Goal: Information Seeking & Learning: Understand process/instructions

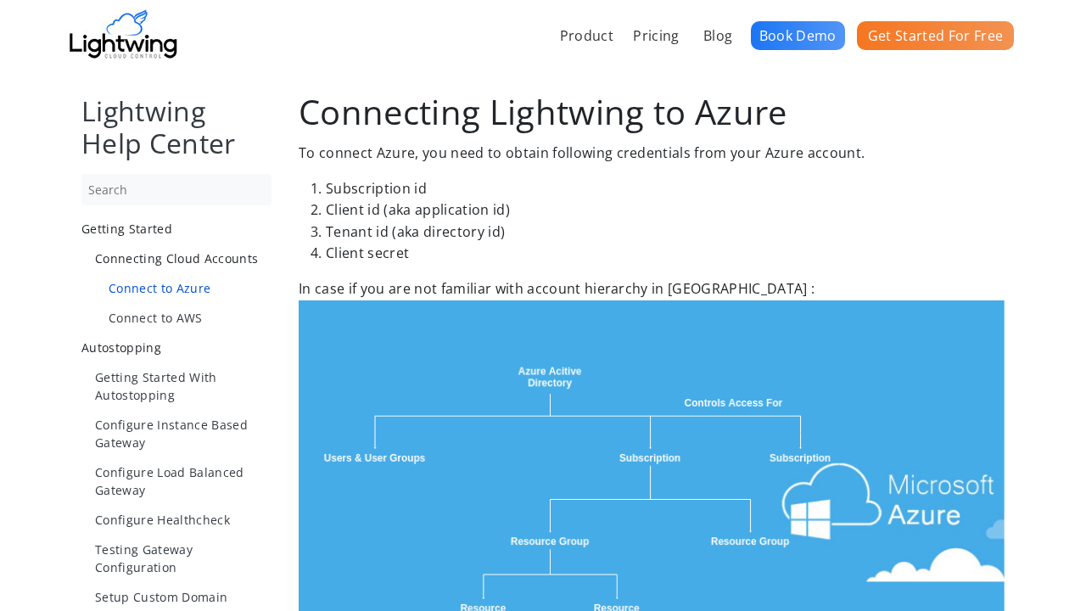
scroll to position [1688, 0]
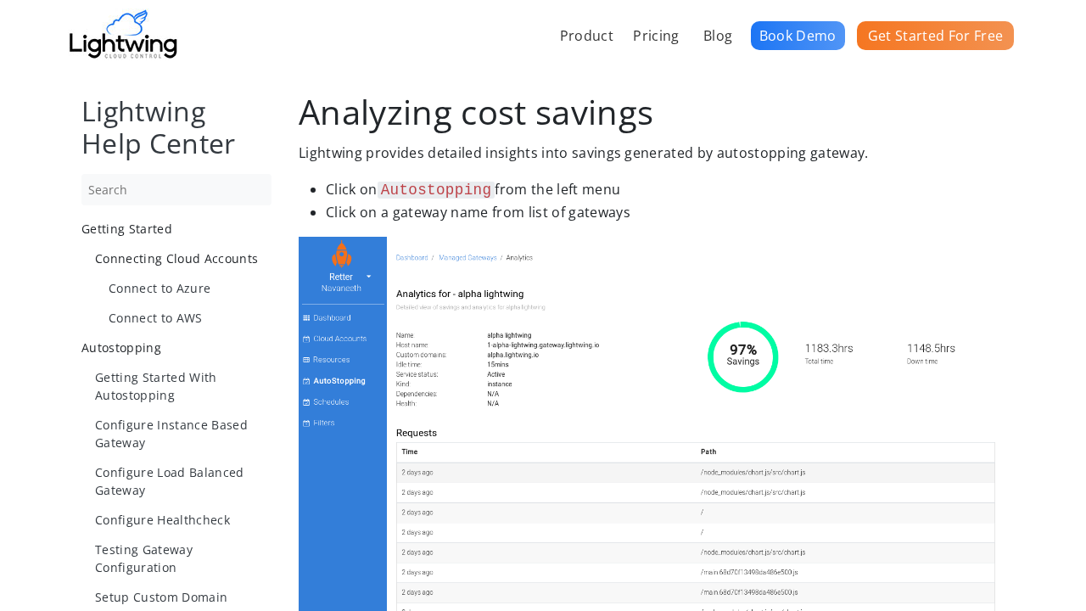
scroll to position [1194, 0]
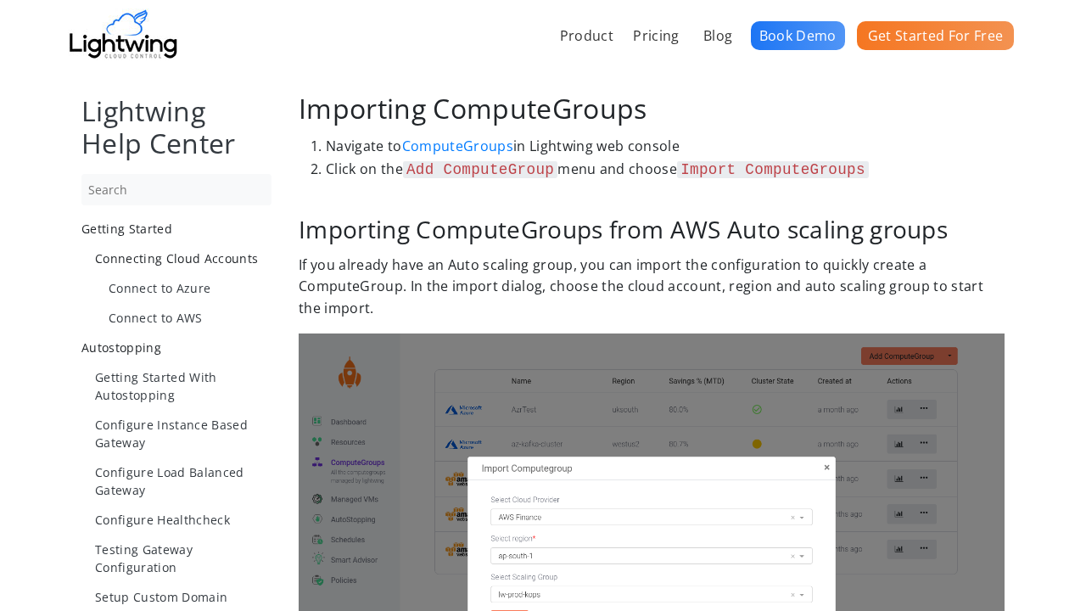
scroll to position [1194, 0]
